Goal: Task Accomplishment & Management: Use online tool/utility

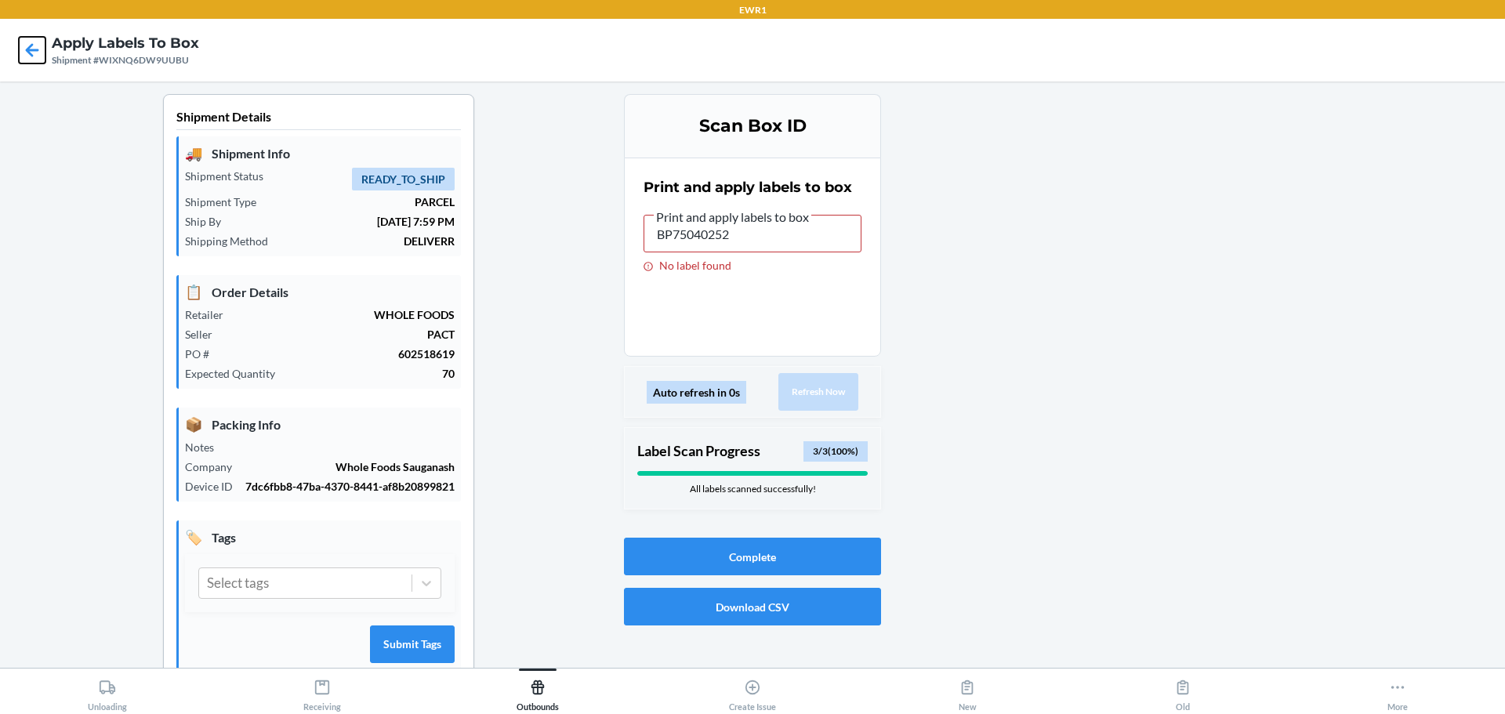
click at [31, 37] on icon at bounding box center [32, 50] width 27 height 27
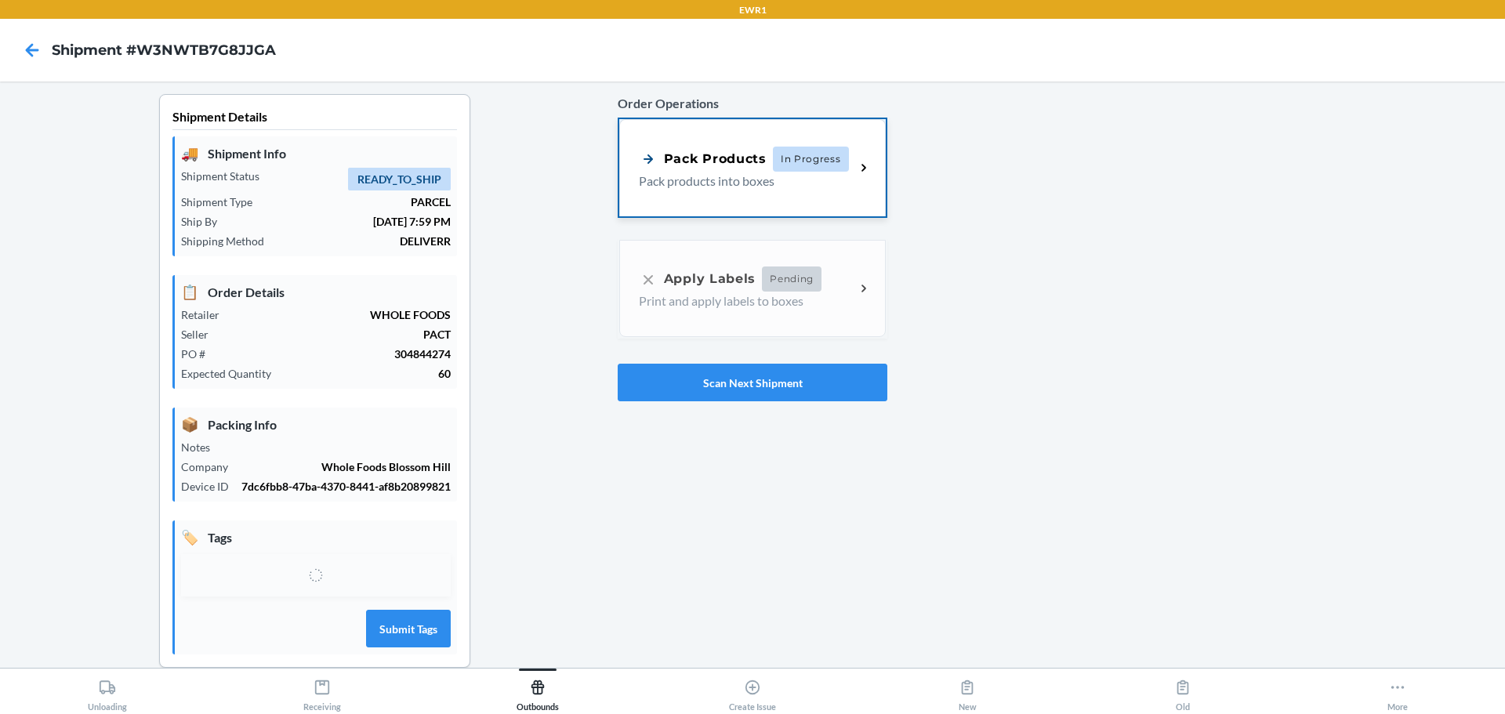
click at [792, 175] on p "Pack products into boxes" at bounding box center [741, 181] width 204 height 19
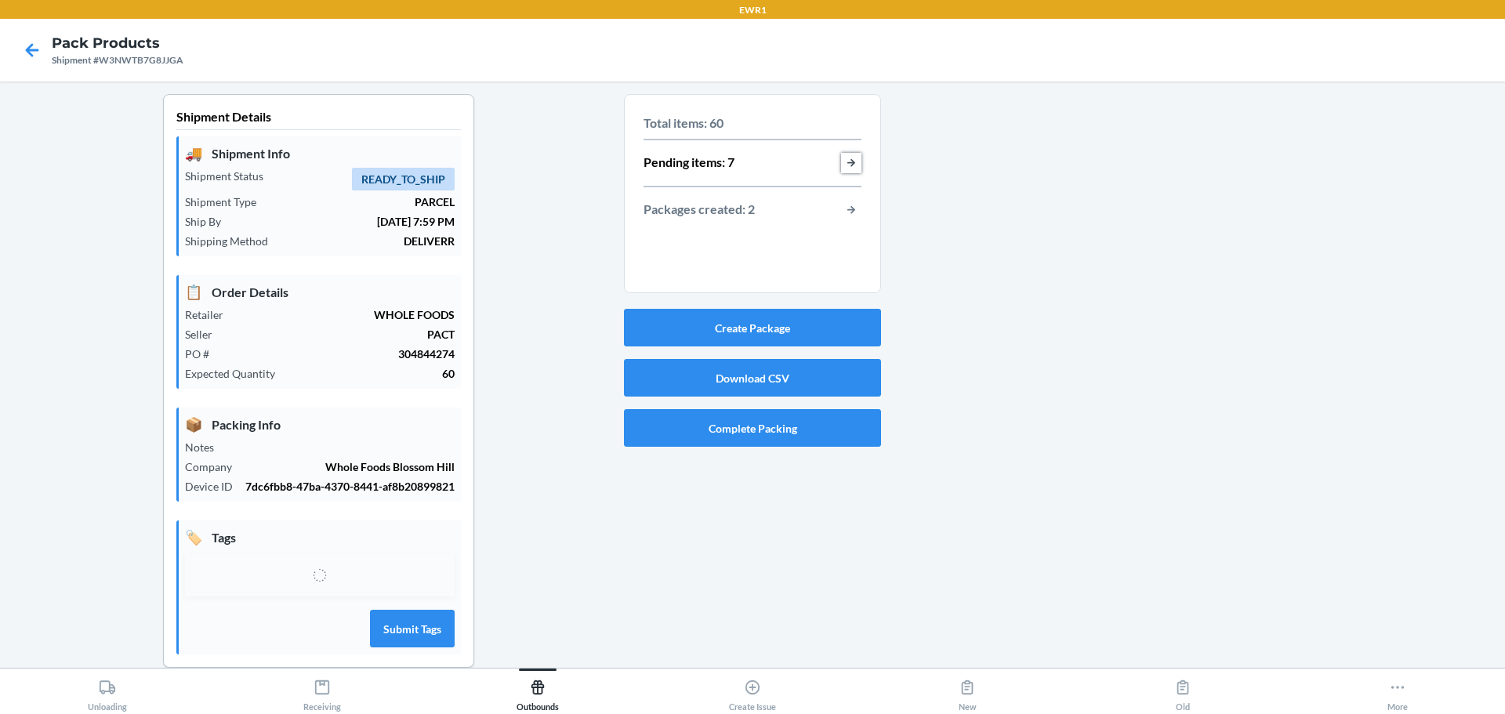
click at [847, 161] on button "button-view-pending-items" at bounding box center [851, 163] width 20 height 20
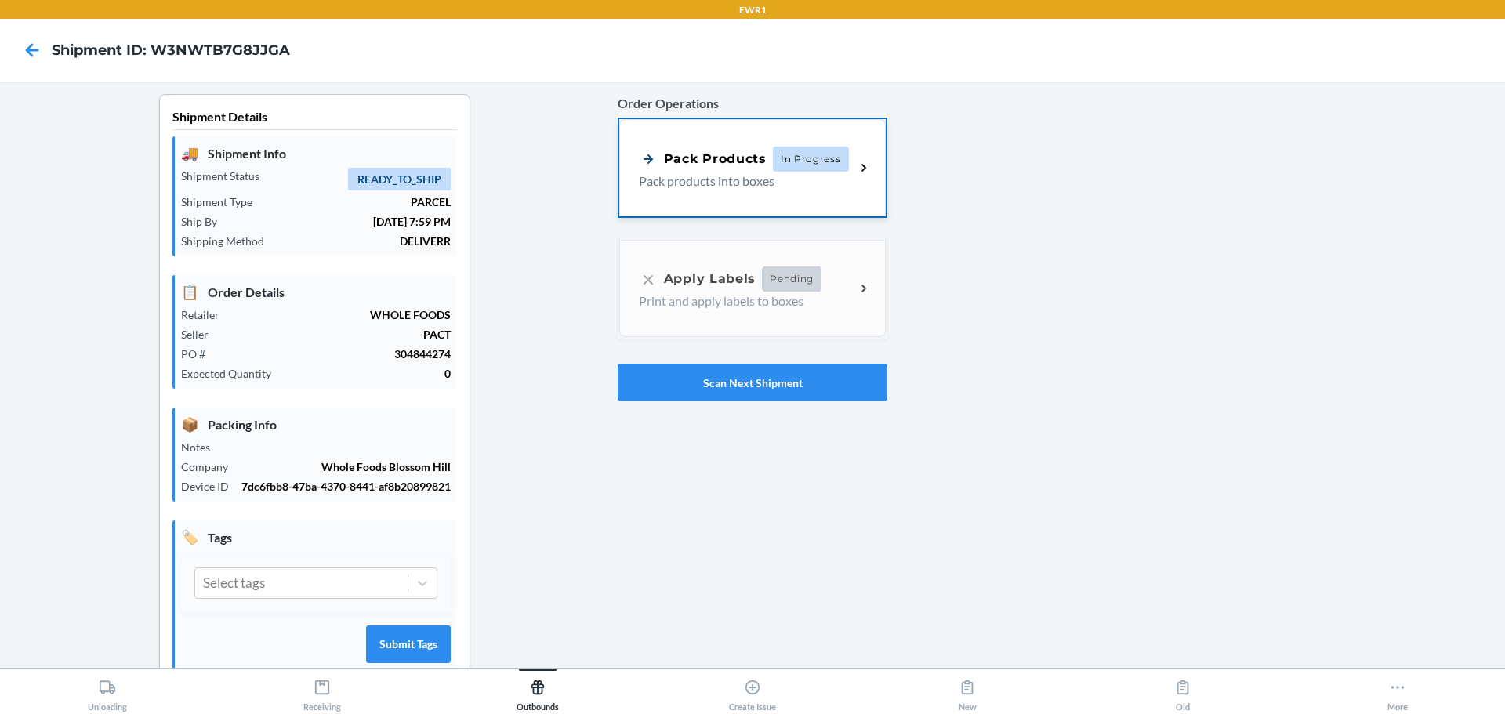
click at [803, 159] on span "In Progress" at bounding box center [811, 159] width 76 height 25
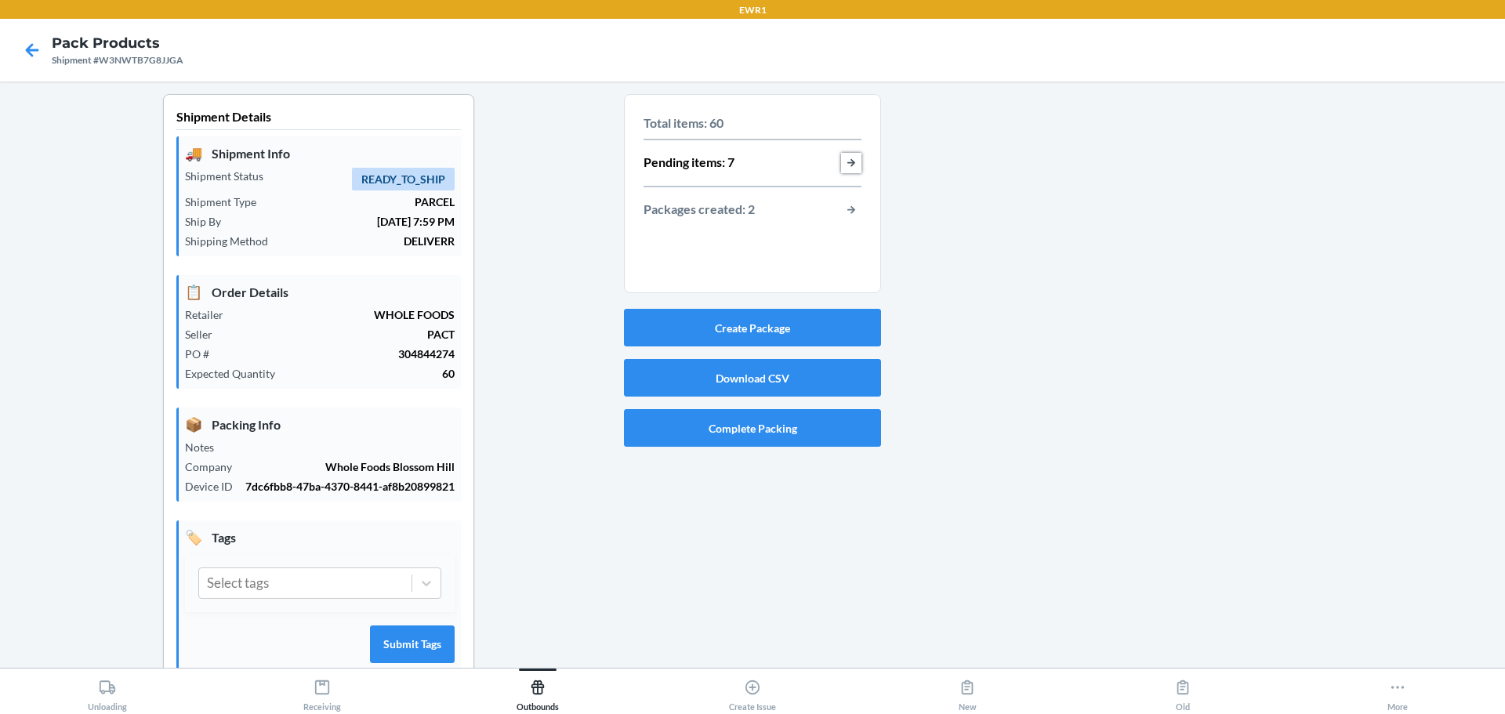
click at [845, 163] on button "button-view-pending-items" at bounding box center [851, 163] width 20 height 20
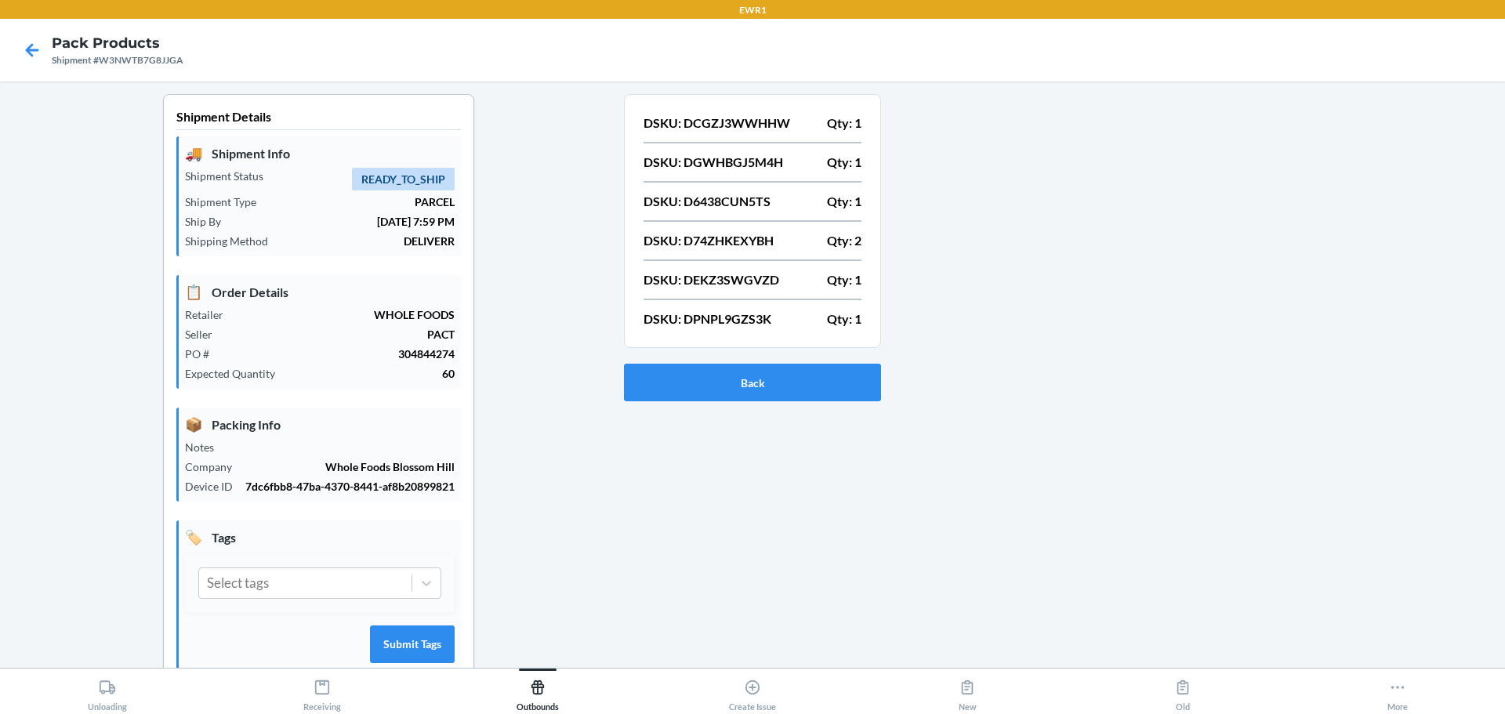
click at [753, 126] on p "DSKU: DCGZJ3WWHHW" at bounding box center [716, 123] width 147 height 19
copy p "DCGZJ3WWHHW"
click at [735, 152] on div "DSKU: DCGZJ3WWHHW Qty: 1 DSKU: DGWHBGJ5M4H Qty: 1 DSKU: D6438CUN5TS Qty: 1 DSKU…" at bounding box center [752, 221] width 218 height 224
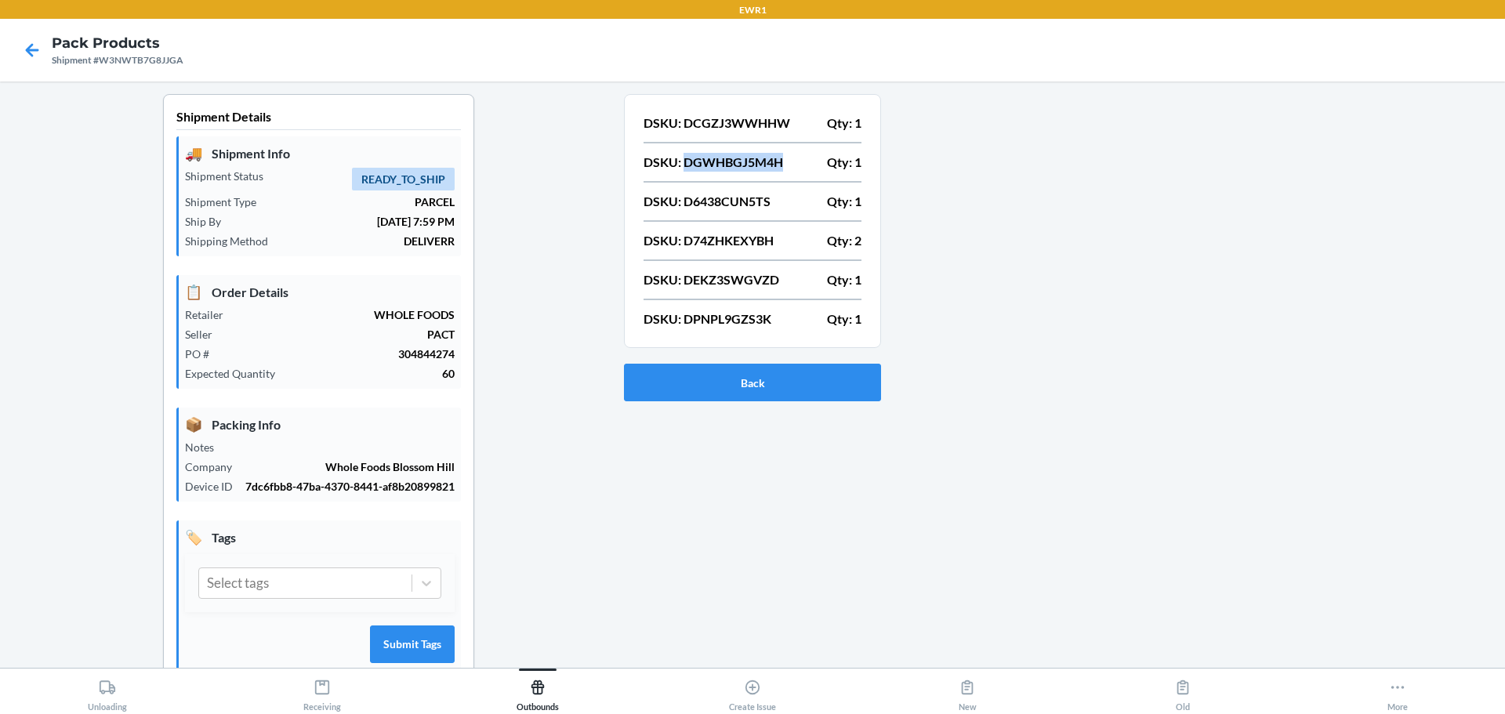
copy p "DGWHBGJ5M4H"
click at [727, 200] on p "DSKU: D6438CUN5TS" at bounding box center [706, 201] width 127 height 19
drag, startPoint x: 727, startPoint y: 200, endPoint x: 738, endPoint y: 201, distance: 11.0
copy p "D6438CUN5TS"
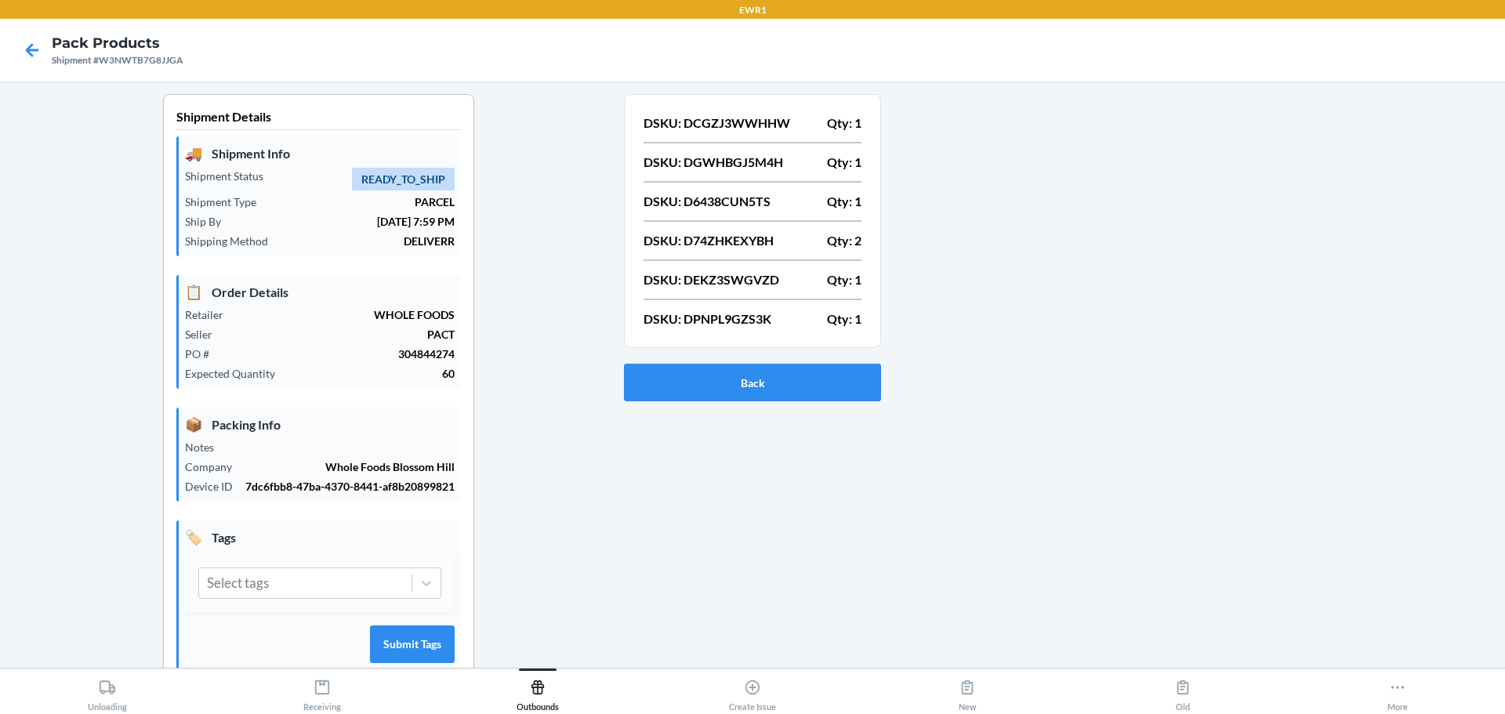
click at [708, 280] on p "DSKU: DEKZ3SWGVZD" at bounding box center [711, 279] width 136 height 19
copy p "DEKZ3SWGVZD"
click at [729, 314] on p "DSKU: DPNPL9GZS3K" at bounding box center [707, 319] width 128 height 19
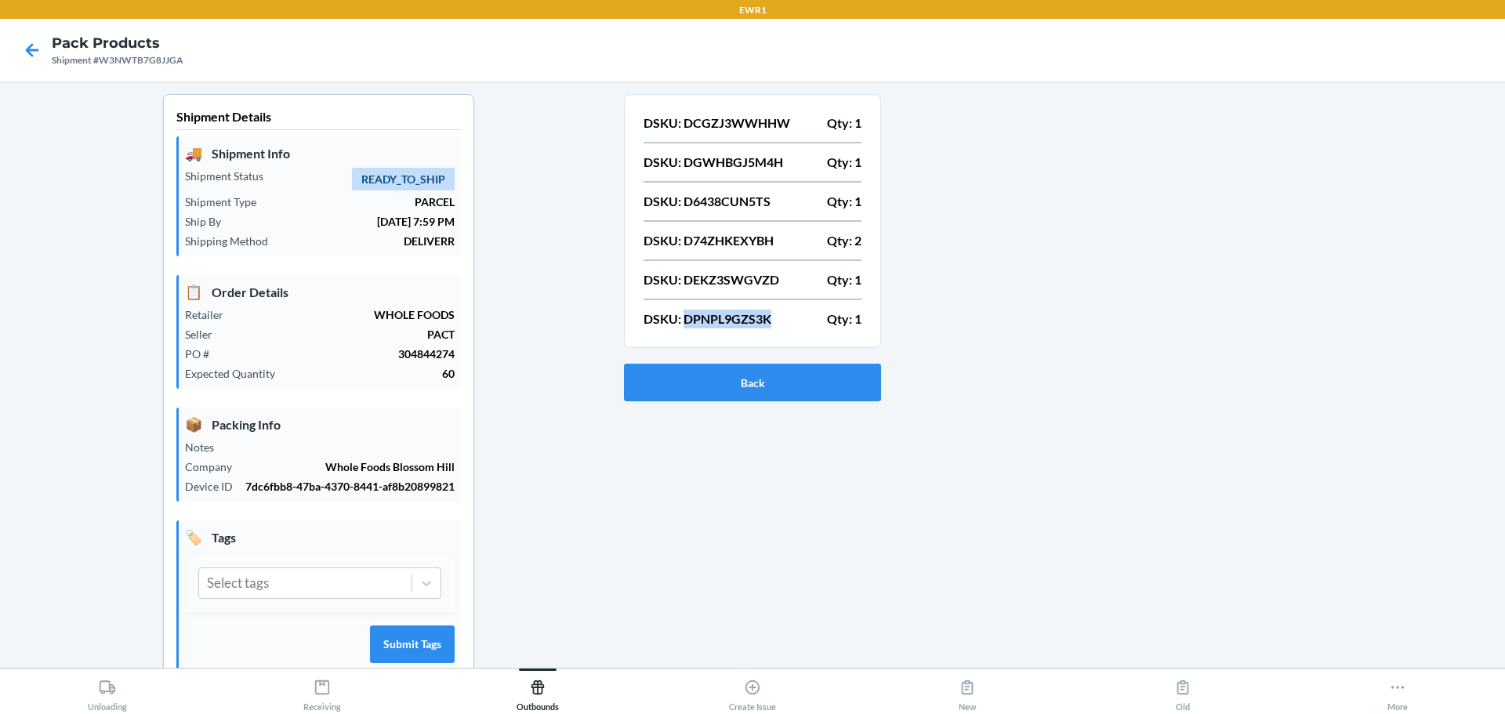
copy p "DPNPL9GZS3K"
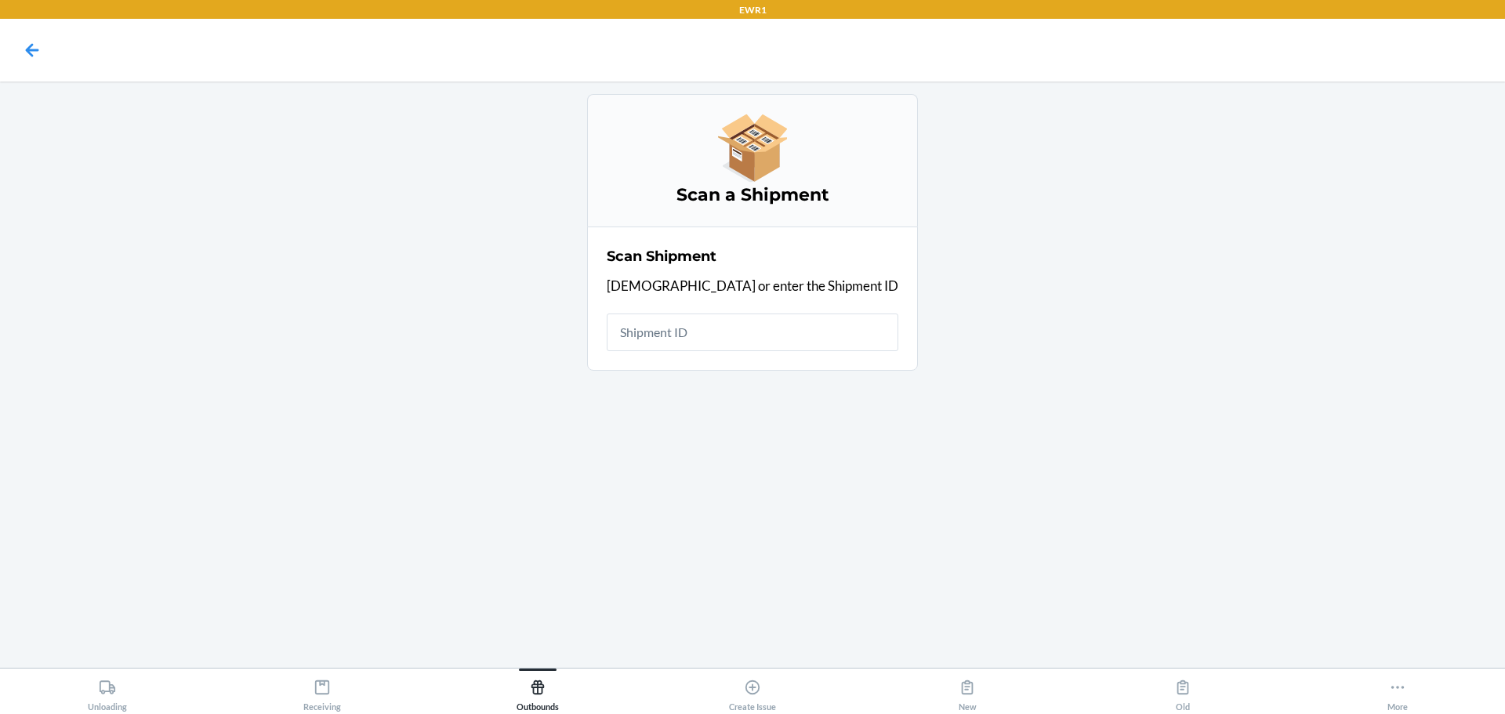
click at [745, 327] on input "text" at bounding box center [753, 333] width 292 height 38
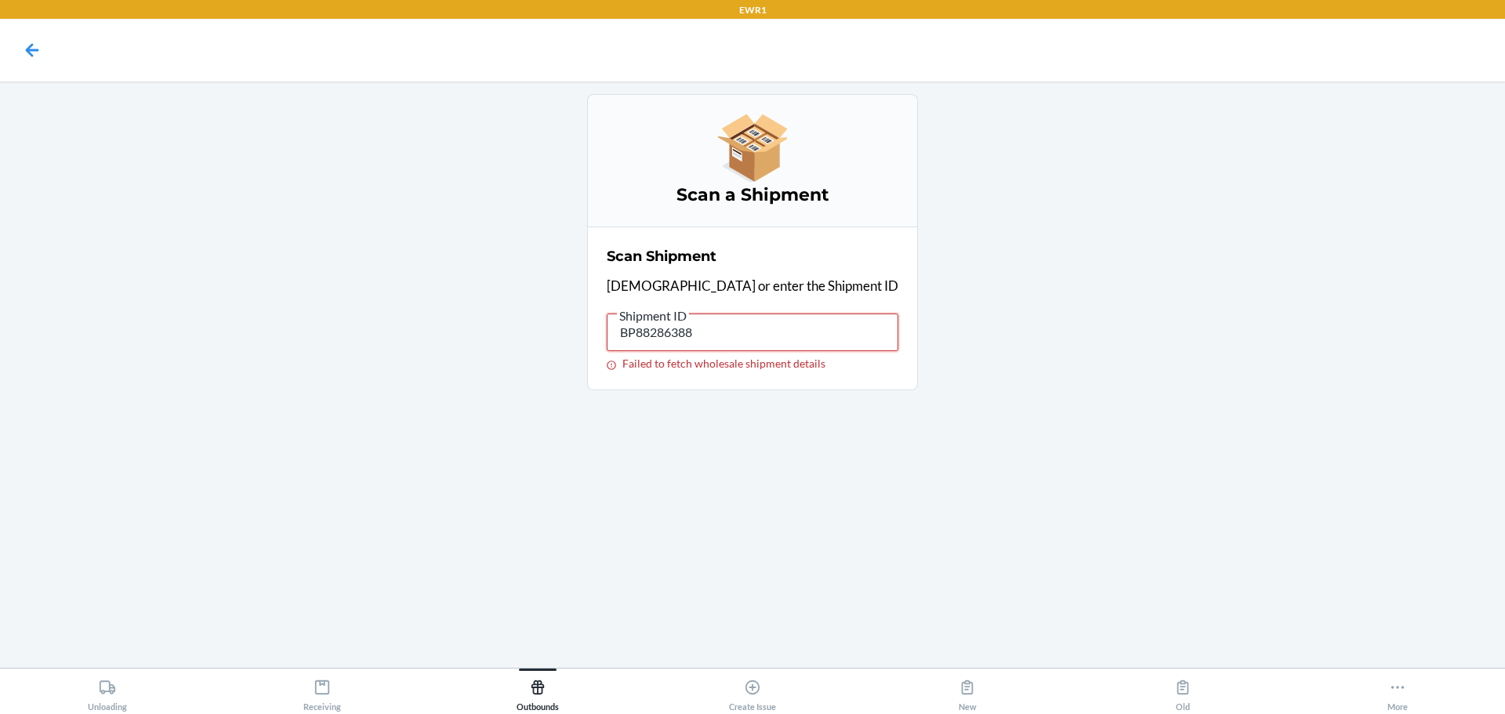
drag, startPoint x: 751, startPoint y: 327, endPoint x: 103, endPoint y: 292, distance: 649.1
click at [142, 277] on main "Scan a Shipment Scan Shipment Scan or enter the Shipment ID Shipment ID BP88286…" at bounding box center [752, 375] width 1505 height 586
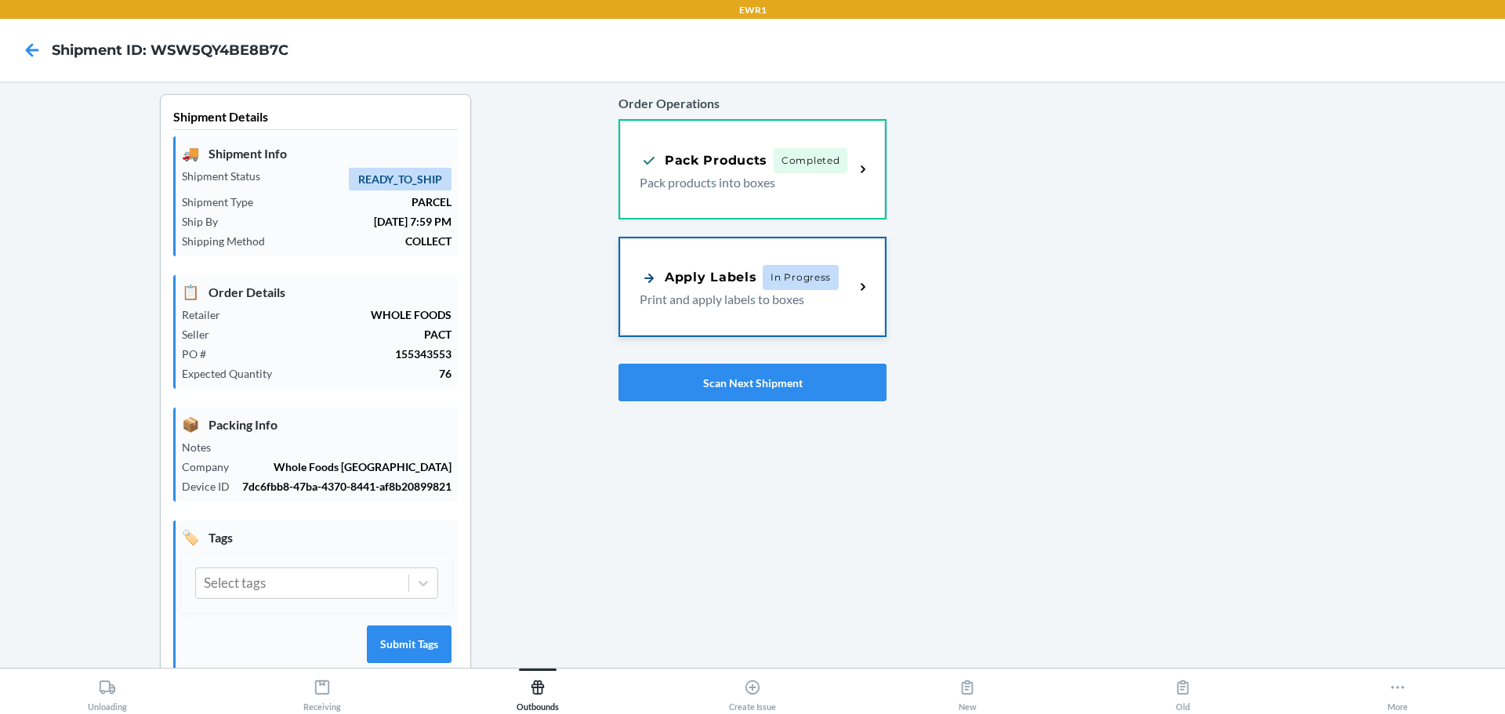
click at [792, 306] on p "Print and apply labels to boxes" at bounding box center [741, 299] width 202 height 19
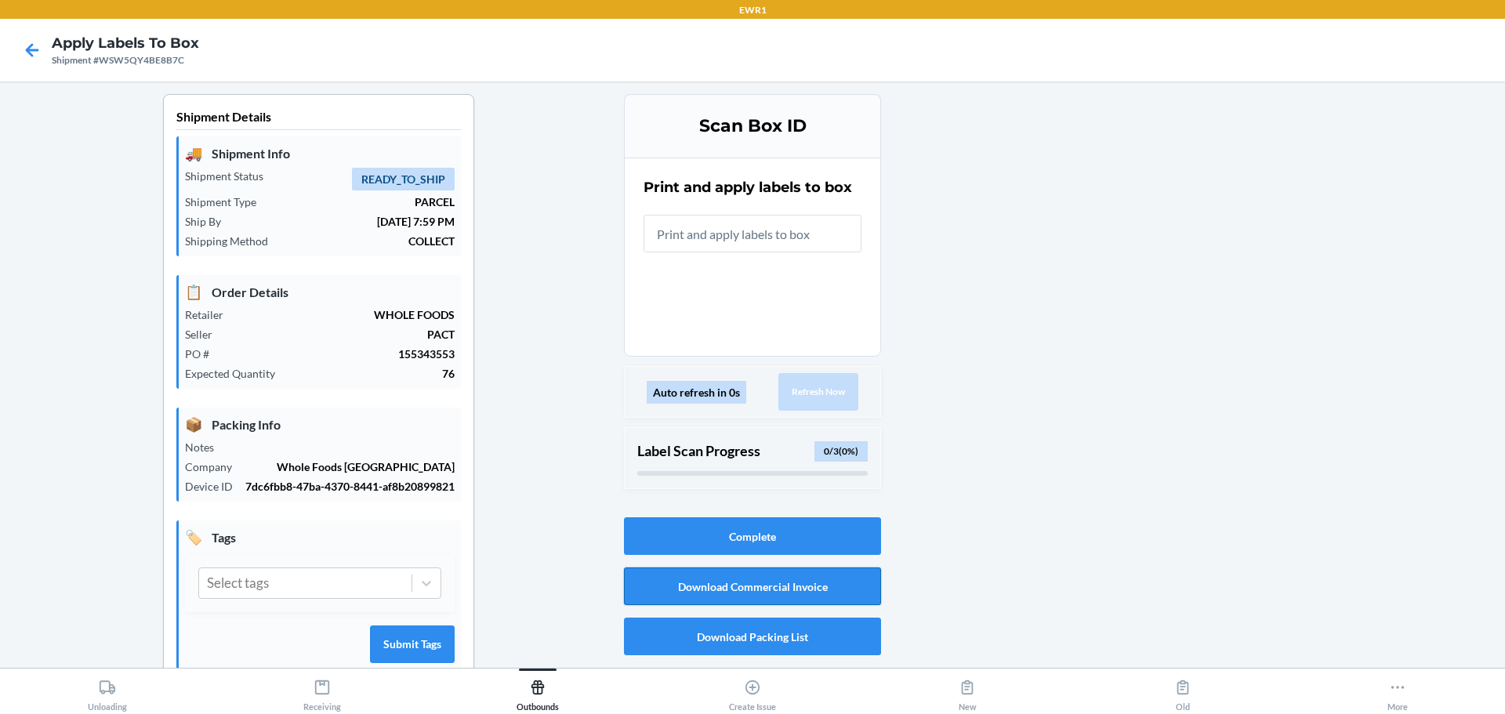
click at [763, 584] on button "Download Commercial Invoice" at bounding box center [752, 586] width 257 height 38
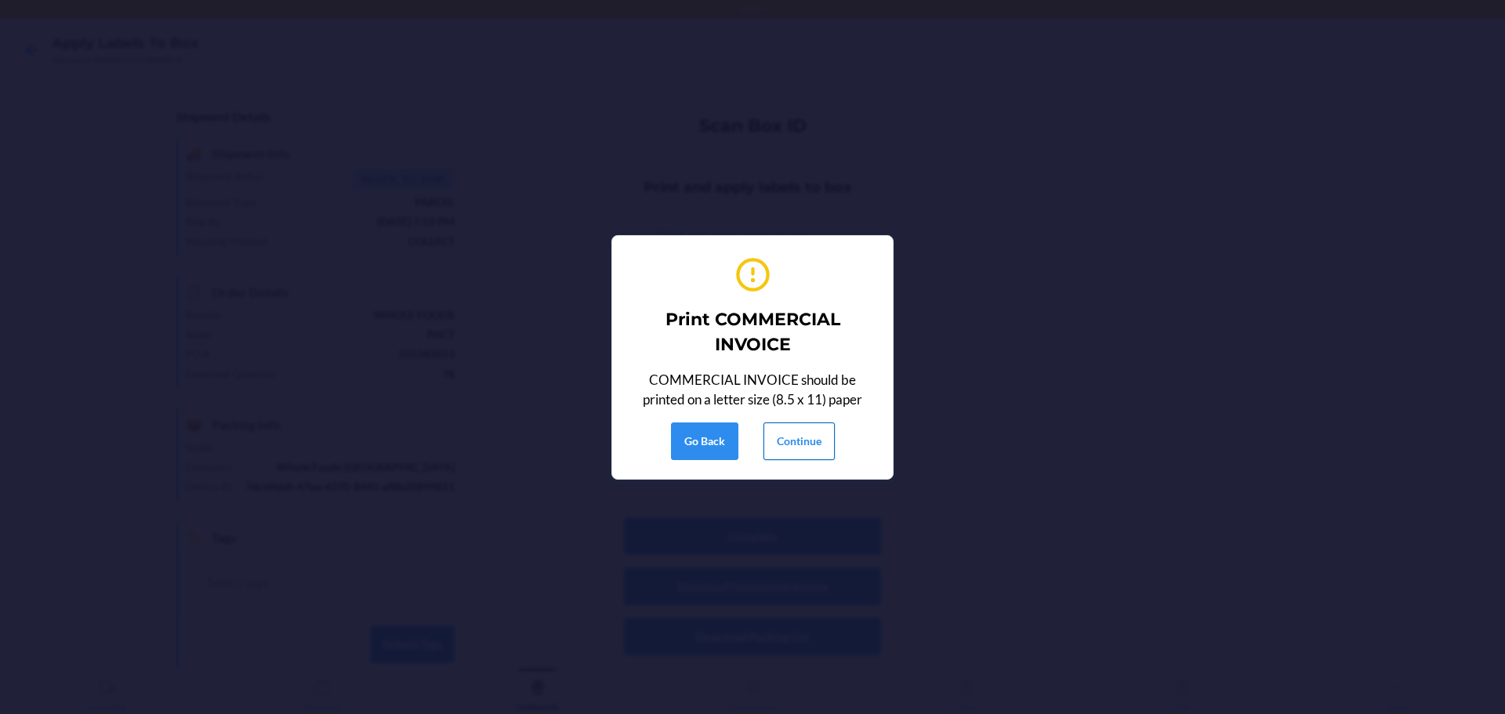
click at [821, 446] on button "Continue" at bounding box center [798, 441] width 71 height 38
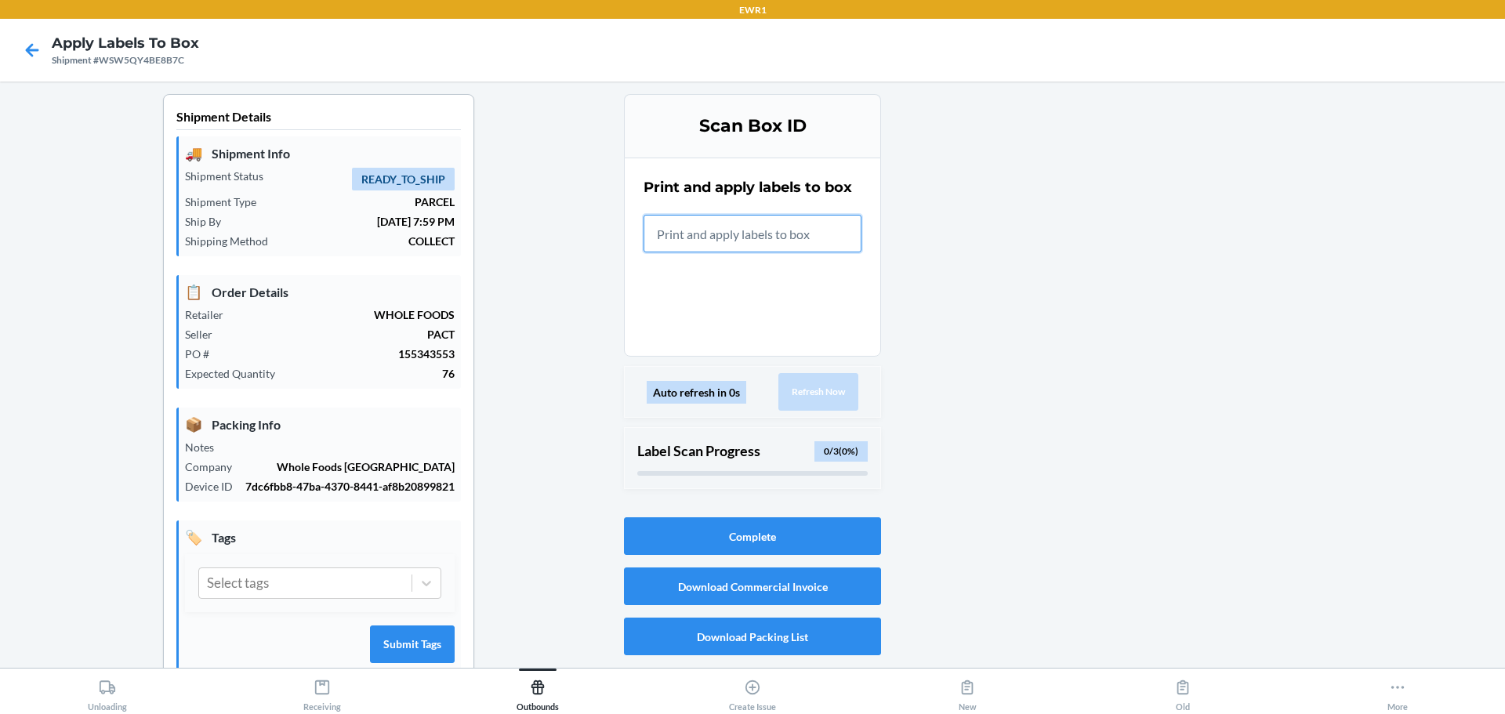
click at [748, 247] on input "text" at bounding box center [752, 234] width 218 height 38
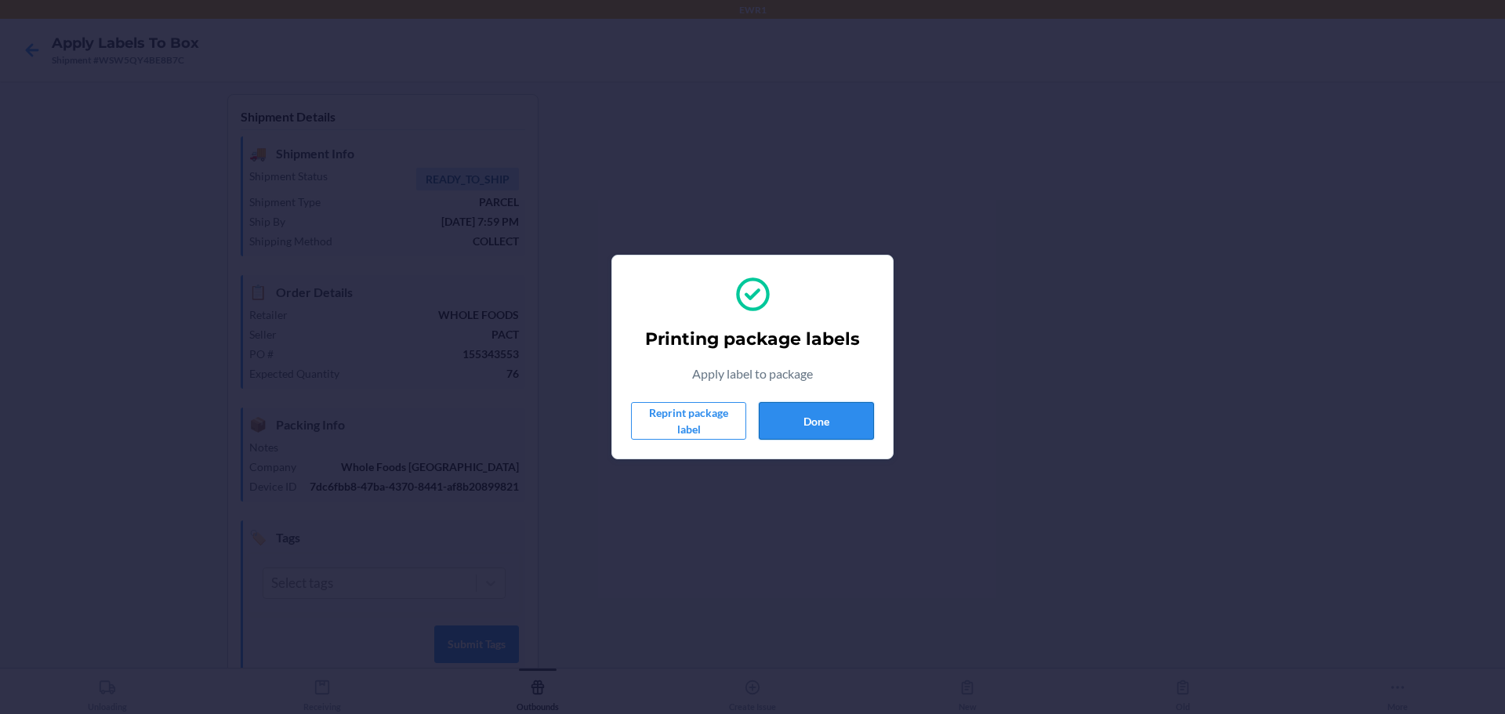
click at [854, 429] on button "Done" at bounding box center [816, 421] width 115 height 38
click at [804, 421] on button "Done" at bounding box center [816, 421] width 115 height 38
click at [864, 421] on button "Done" at bounding box center [816, 421] width 115 height 38
